Goal: Information Seeking & Learning: Learn about a topic

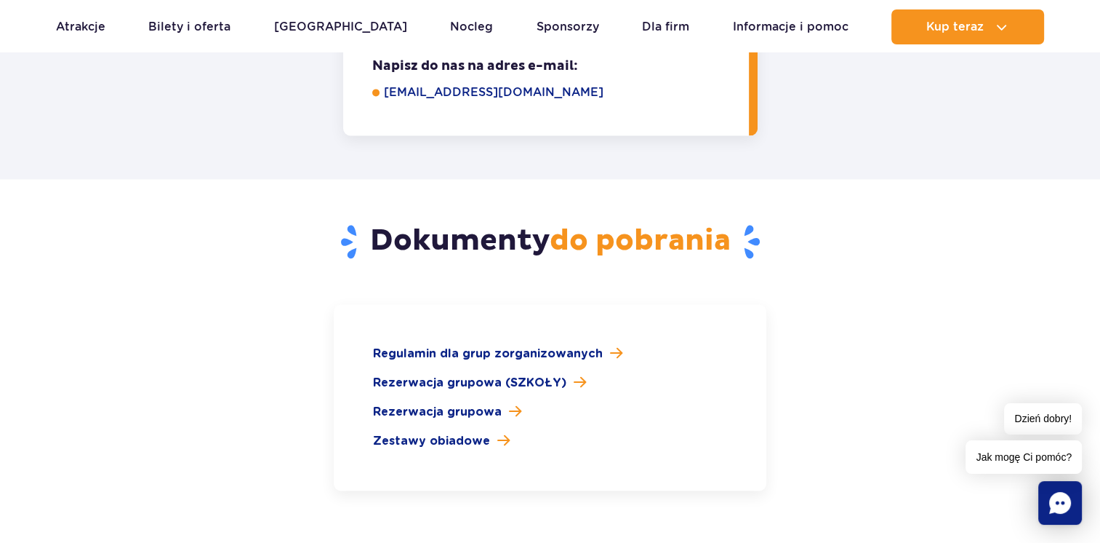
scroll to position [2036, 0]
click at [460, 373] on span "Rezerwacja grupowa (SZKOŁY)" at bounding box center [469, 381] width 193 height 17
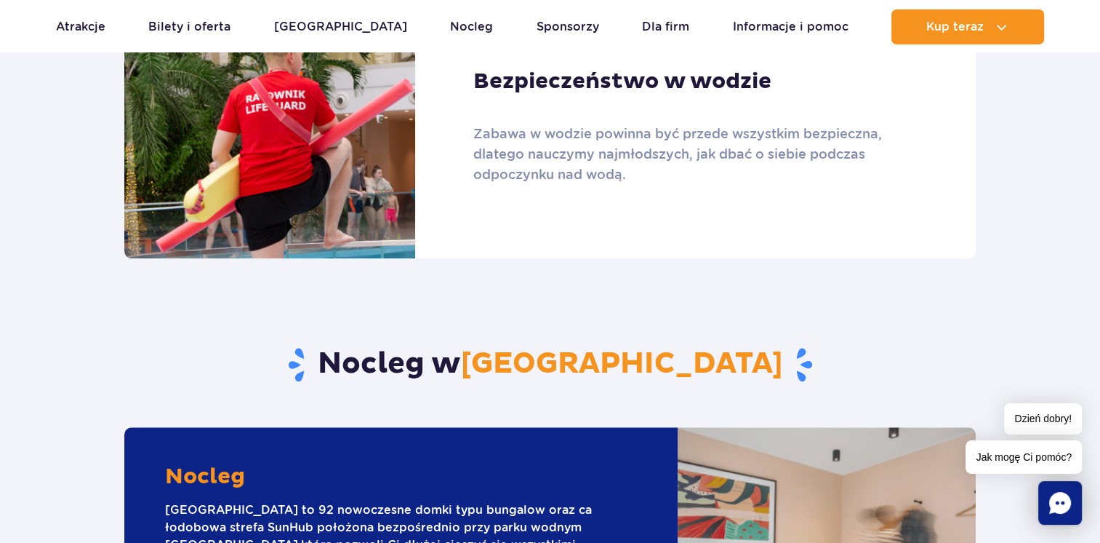
scroll to position [0, 0]
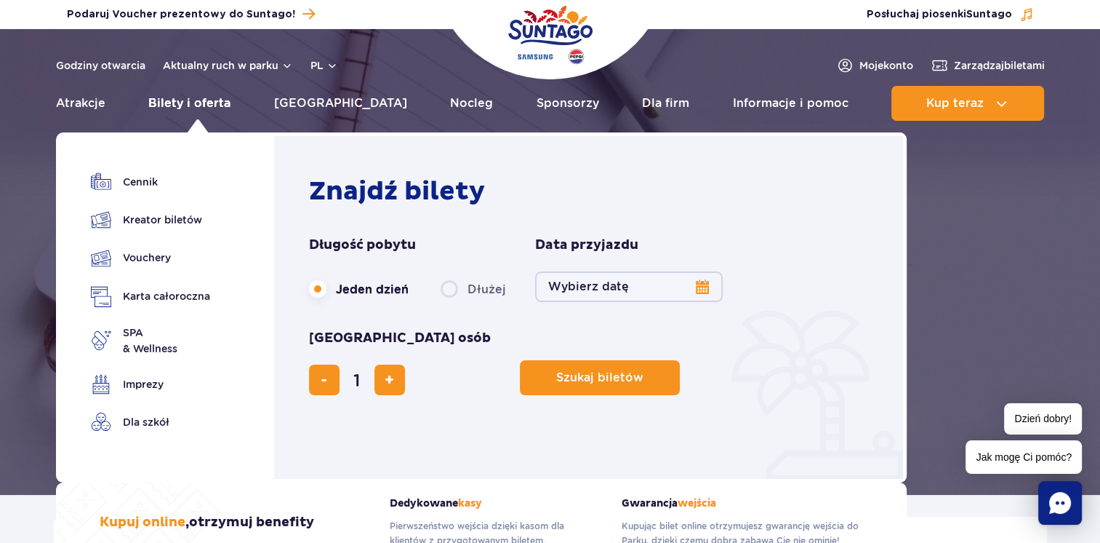
click at [189, 97] on link "Bilety i oferta" at bounding box center [189, 103] width 82 height 35
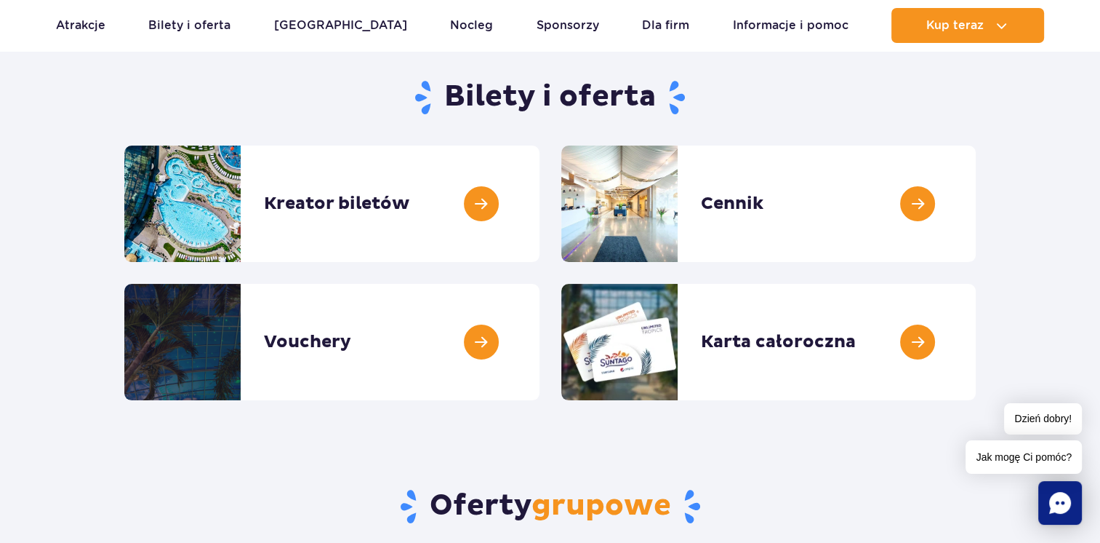
scroll to position [128, 0]
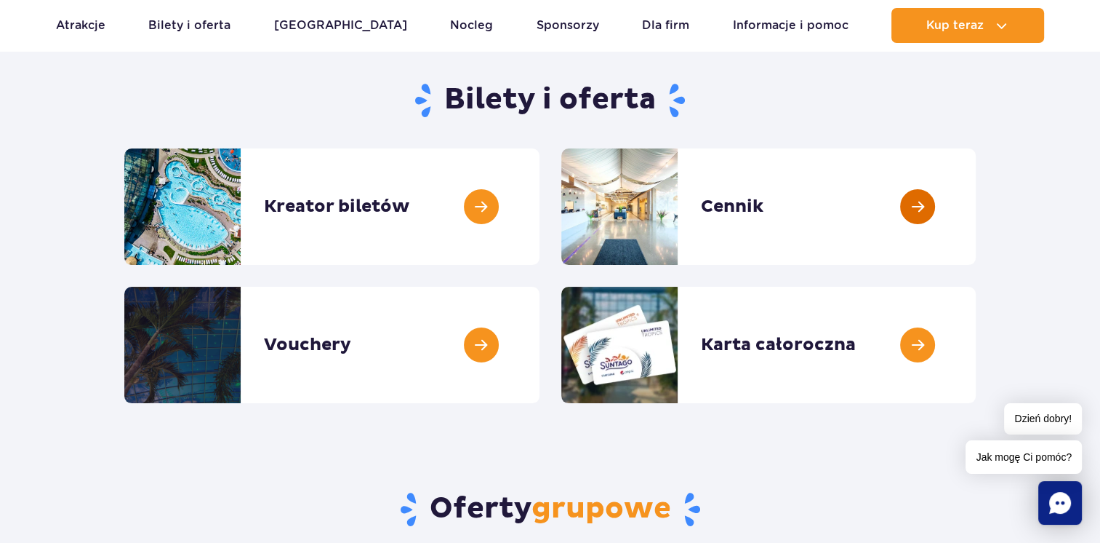
click at [976, 205] on link at bounding box center [976, 206] width 0 height 116
